Goal: Task Accomplishment & Management: Manage account settings

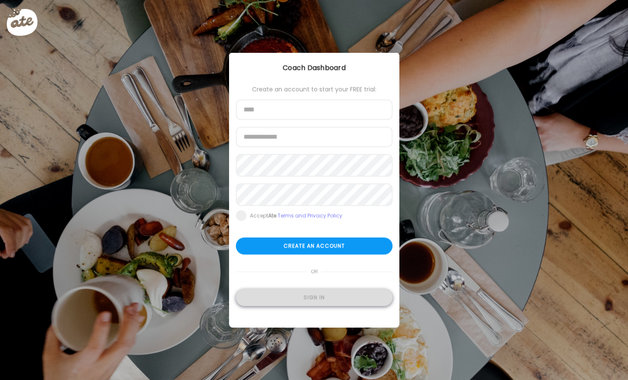
click at [336, 305] on div "Sign in" at bounding box center [314, 297] width 157 height 17
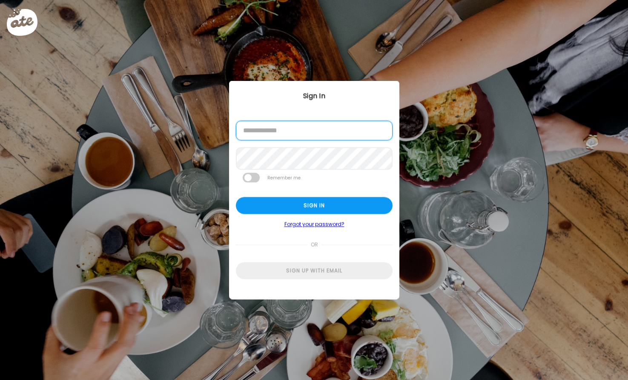
click at [323, 131] on input "email" at bounding box center [314, 131] width 157 height 20
type input "**********"
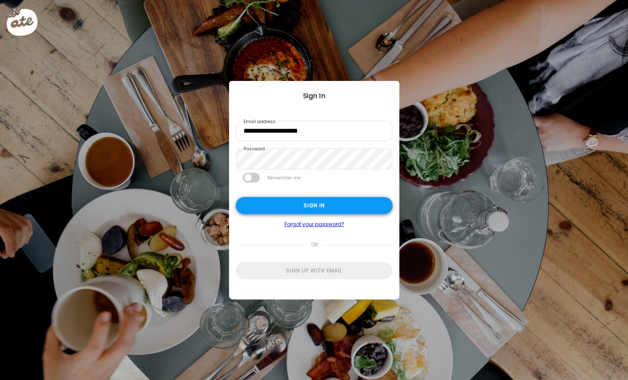
click at [318, 209] on div "Sign in" at bounding box center [314, 205] width 157 height 17
type textarea "**********"
type input "**********"
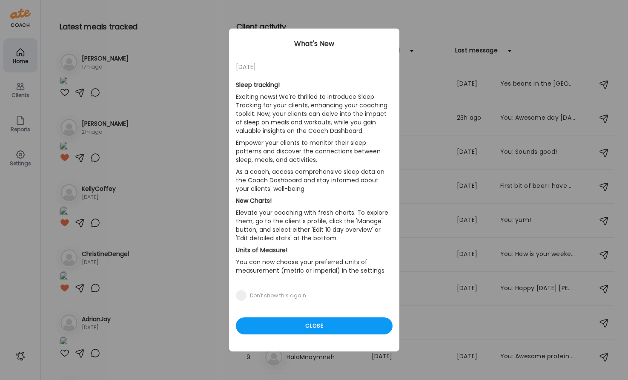
click at [21, 95] on div "Ate Coach Dashboard Wahoo! It’s official Take a moment to set up your Coach Pro…" at bounding box center [314, 190] width 628 height 380
click at [320, 325] on div "Close" at bounding box center [314, 325] width 157 height 17
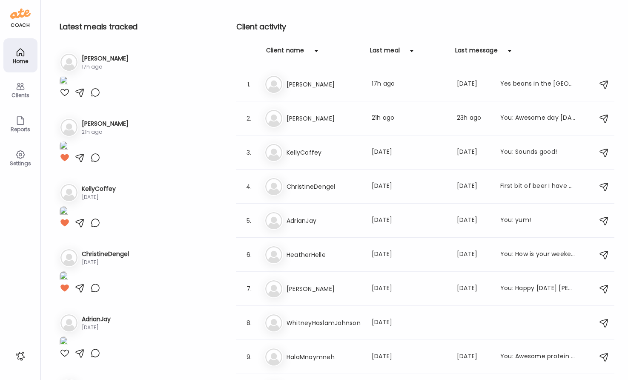
click at [24, 97] on div "Clients" at bounding box center [20, 95] width 31 height 6
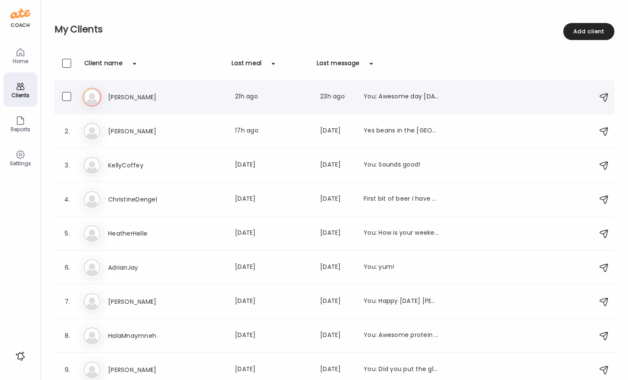
click at [112, 93] on h3 "[PERSON_NAME]" at bounding box center [145, 97] width 75 height 10
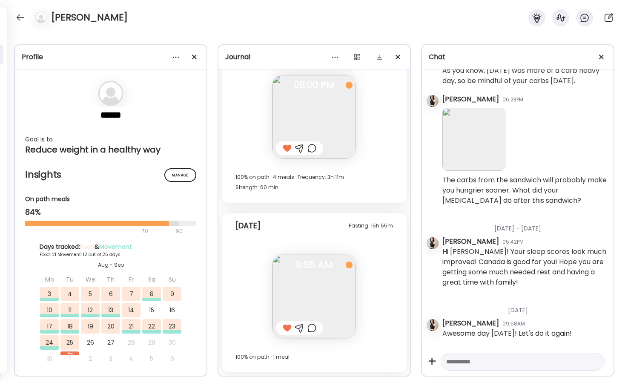
scroll to position [12674, 0]
click at [20, 13] on div at bounding box center [21, 18] width 14 height 14
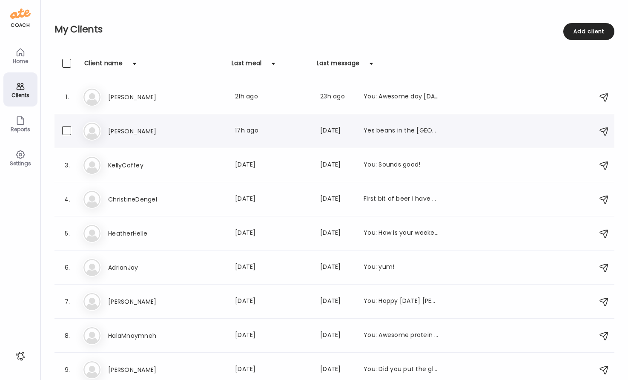
click at [118, 127] on h3 "[PERSON_NAME]" at bounding box center [145, 131] width 75 height 10
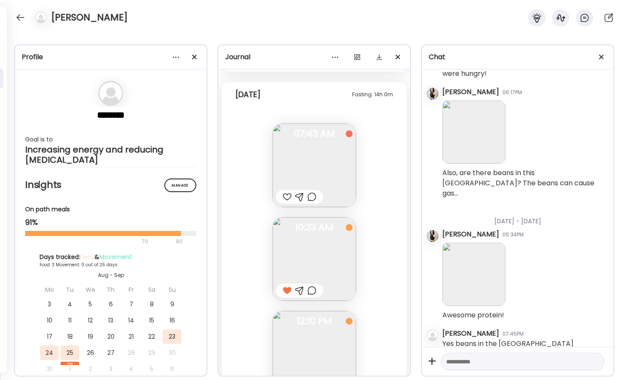
scroll to position [892, 0]
click at [312, 163] on img at bounding box center [314, 162] width 83 height 83
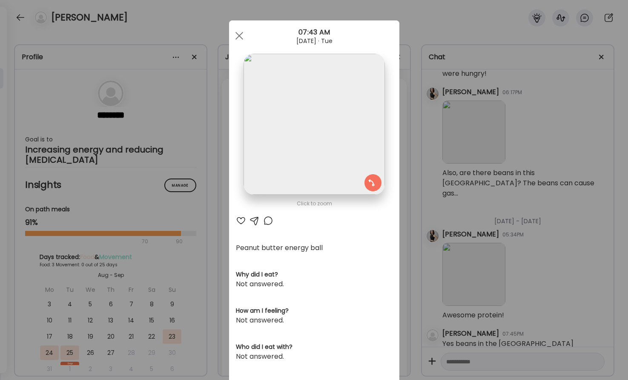
click at [255, 221] on div at bounding box center [255, 220] width 10 height 10
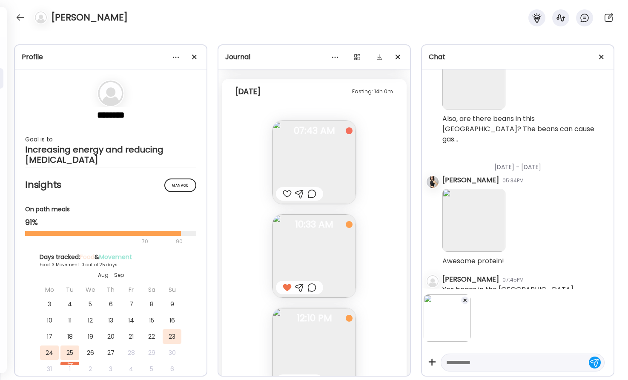
click at [474, 365] on textarea at bounding box center [515, 362] width 138 height 10
type textarea "**********"
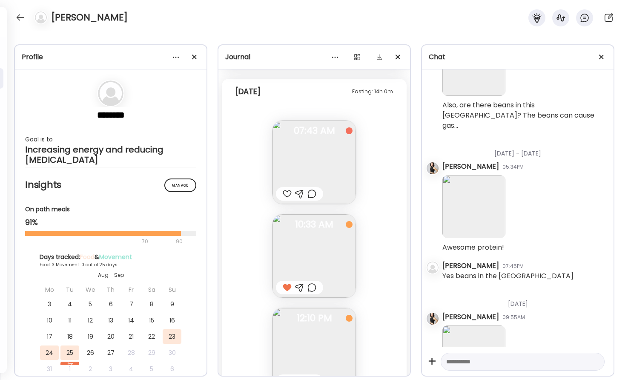
scroll to position [346, 0]
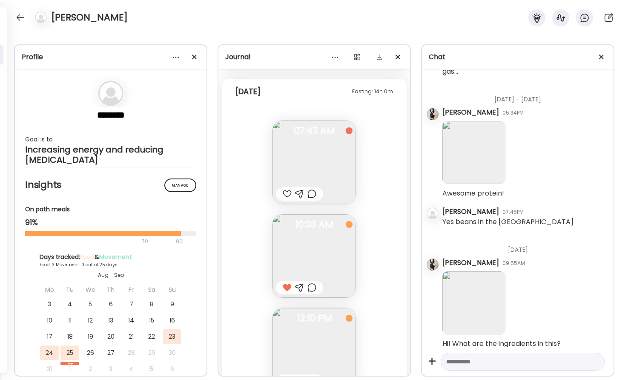
click at [289, 194] on div at bounding box center [287, 194] width 9 height 10
click at [309, 252] on img at bounding box center [314, 255] width 83 height 83
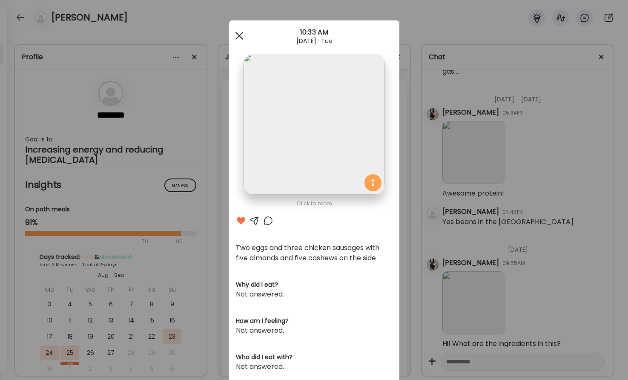
click at [241, 33] on div at bounding box center [239, 35] width 17 height 17
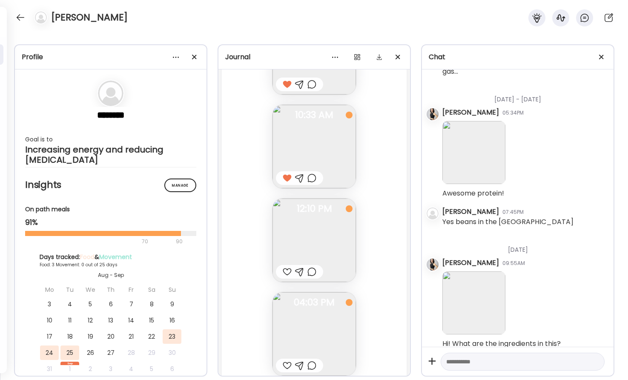
scroll to position [1003, 0]
click at [313, 250] on img at bounding box center [314, 238] width 83 height 83
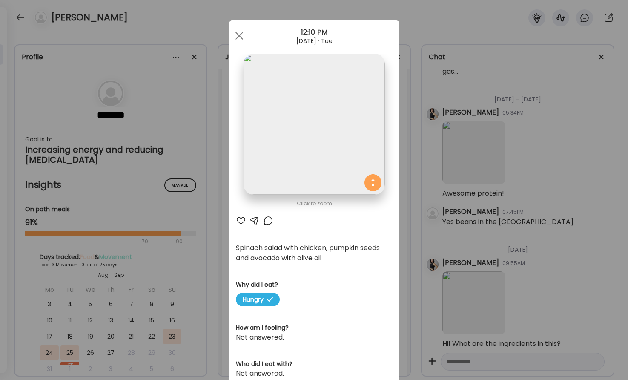
click at [256, 220] on div at bounding box center [255, 220] width 10 height 10
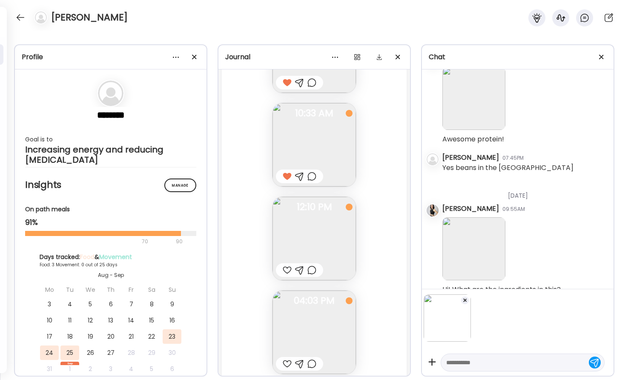
click at [462, 366] on textarea at bounding box center [515, 362] width 138 height 10
type textarea "**********"
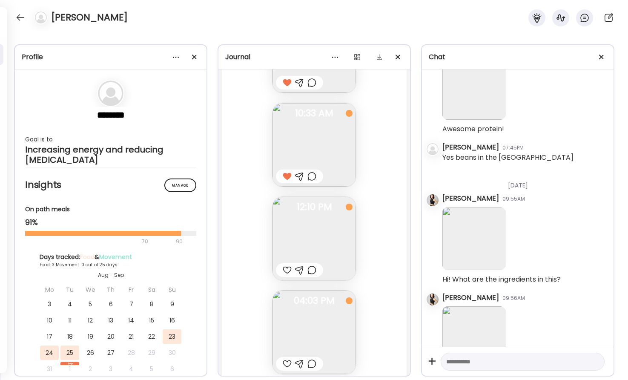
scroll to position [455, 0]
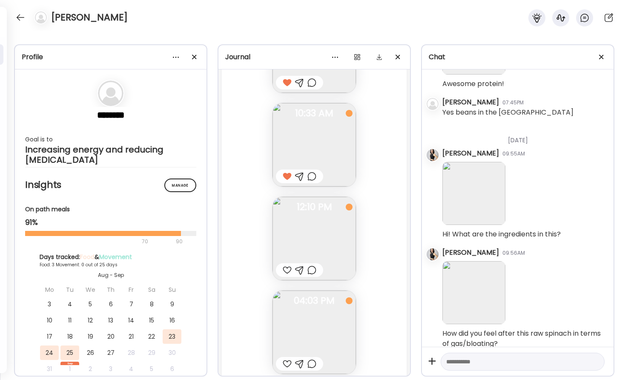
click at [287, 269] on div at bounding box center [287, 270] width 9 height 10
click at [295, 323] on img at bounding box center [314, 331] width 83 height 83
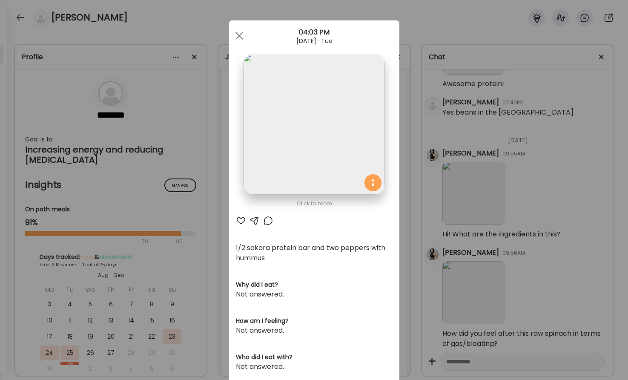
click at [240, 221] on div at bounding box center [241, 220] width 10 height 10
click at [239, 34] on div at bounding box center [239, 35] width 17 height 17
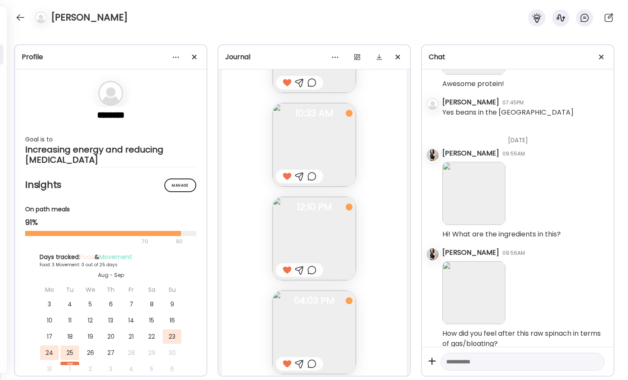
click at [318, 157] on img at bounding box center [314, 144] width 83 height 83
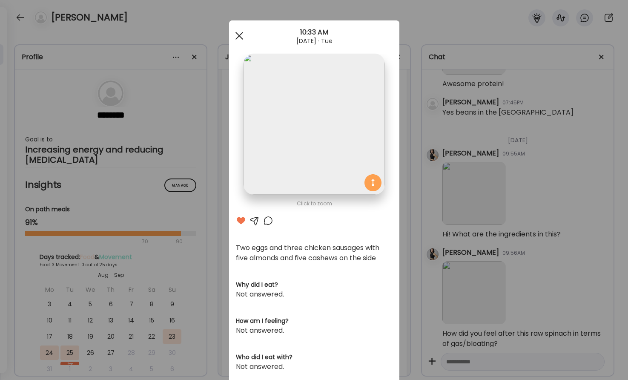
click at [238, 35] on div at bounding box center [239, 35] width 17 height 17
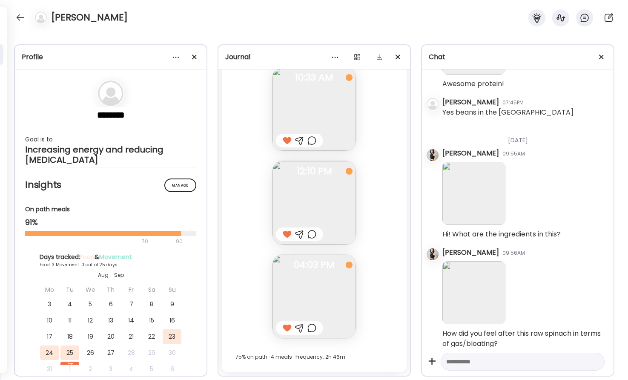
scroll to position [1039, 0]
click at [20, 19] on div at bounding box center [21, 18] width 14 height 14
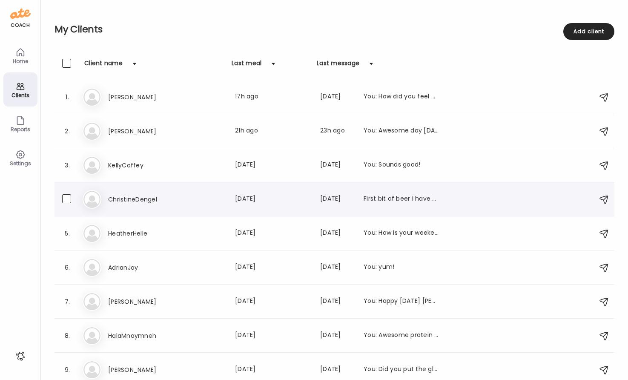
click at [123, 200] on h3 "ChristineDengel" at bounding box center [145, 199] width 75 height 10
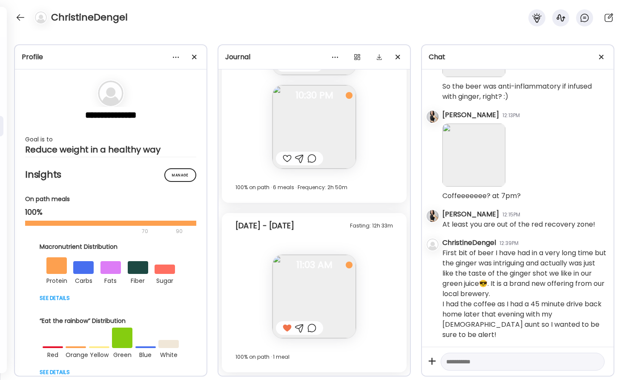
scroll to position [3253, 0]
click at [23, 17] on div at bounding box center [21, 18] width 14 height 14
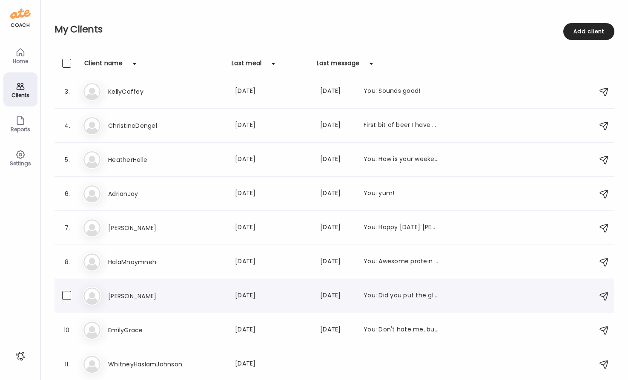
scroll to position [74, 0]
click at [129, 328] on h3 "EmilyGrace" at bounding box center [145, 330] width 75 height 10
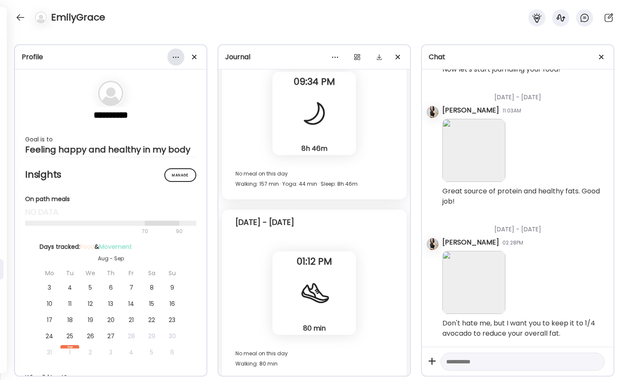
scroll to position [58, 0]
click at [177, 56] on div at bounding box center [175, 57] width 17 height 17
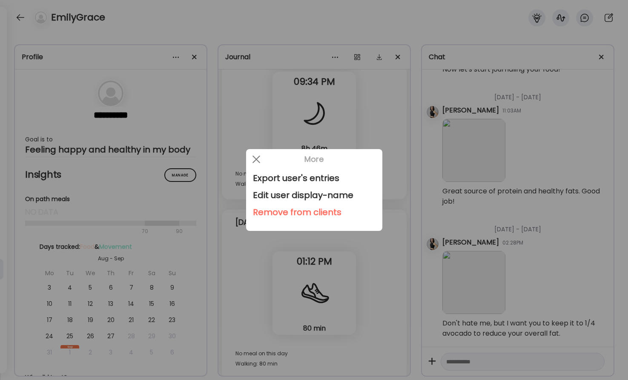
click at [290, 212] on div "Remove from clients" at bounding box center [314, 212] width 123 height 17
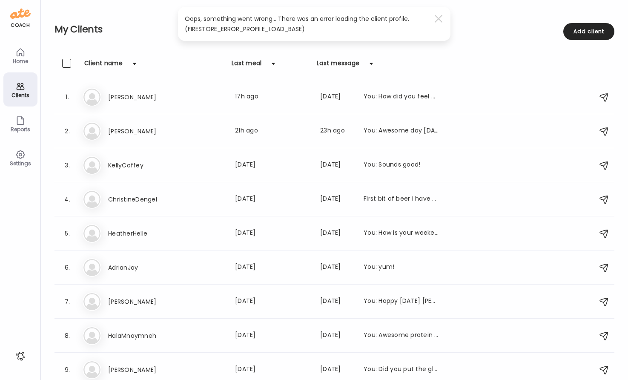
click at [22, 92] on div "Clients" at bounding box center [20, 95] width 31 height 6
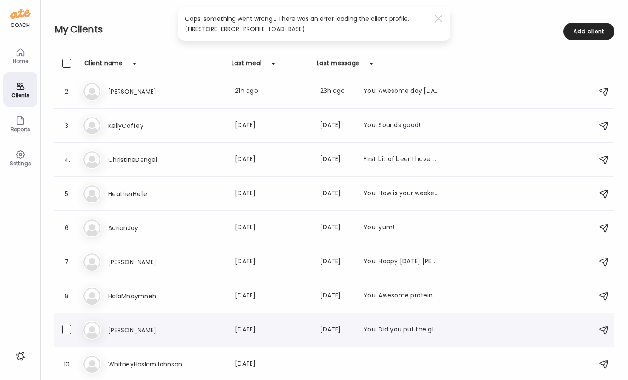
scroll to position [40, 0]
click at [150, 296] on h3 "HalaMnaymneh" at bounding box center [145, 296] width 75 height 10
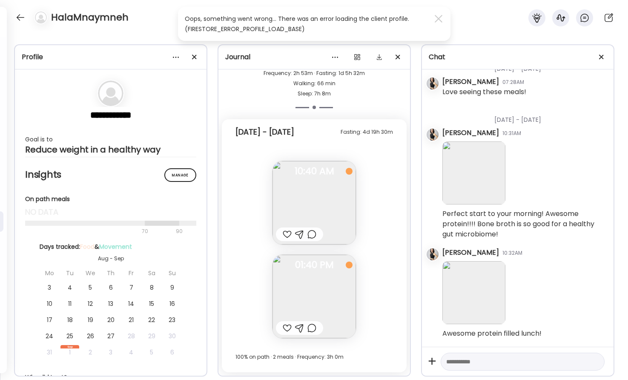
scroll to position [720, 0]
click at [176, 54] on div at bounding box center [175, 57] width 17 height 17
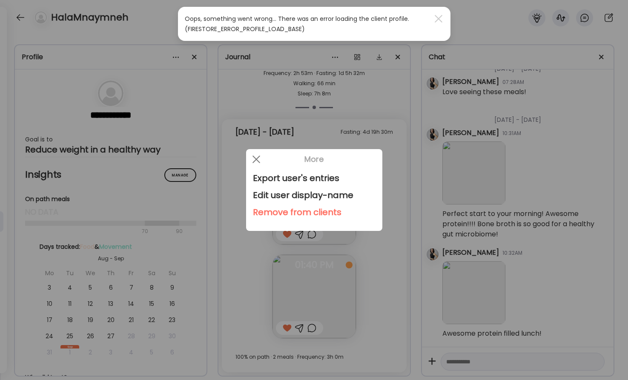
click at [299, 213] on div "Remove from clients" at bounding box center [314, 212] width 123 height 17
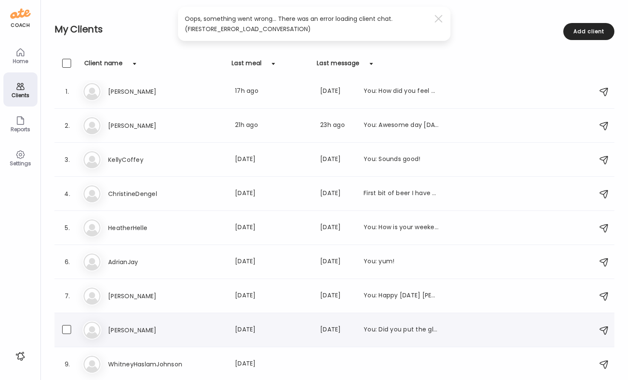
scroll to position [6, 0]
